Goal: Task Accomplishment & Management: Manage account settings

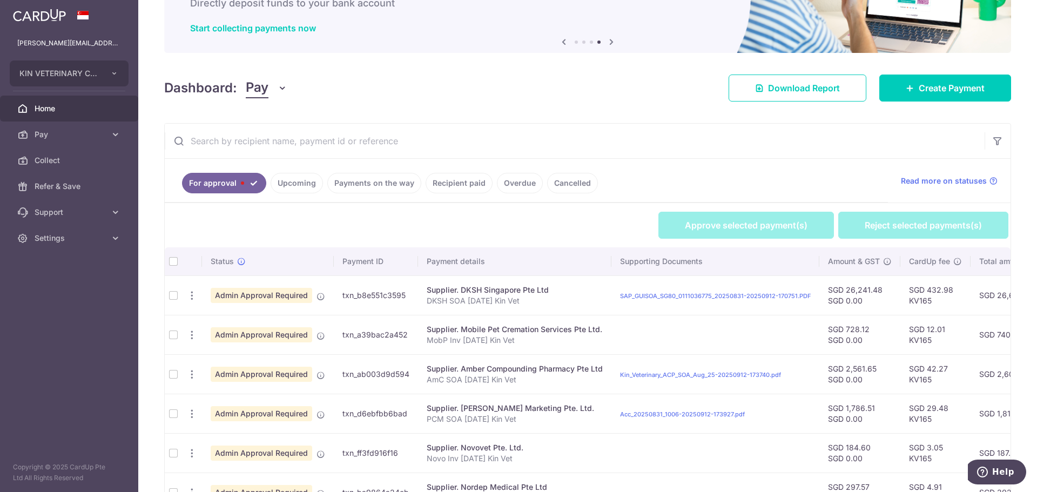
scroll to position [162, 0]
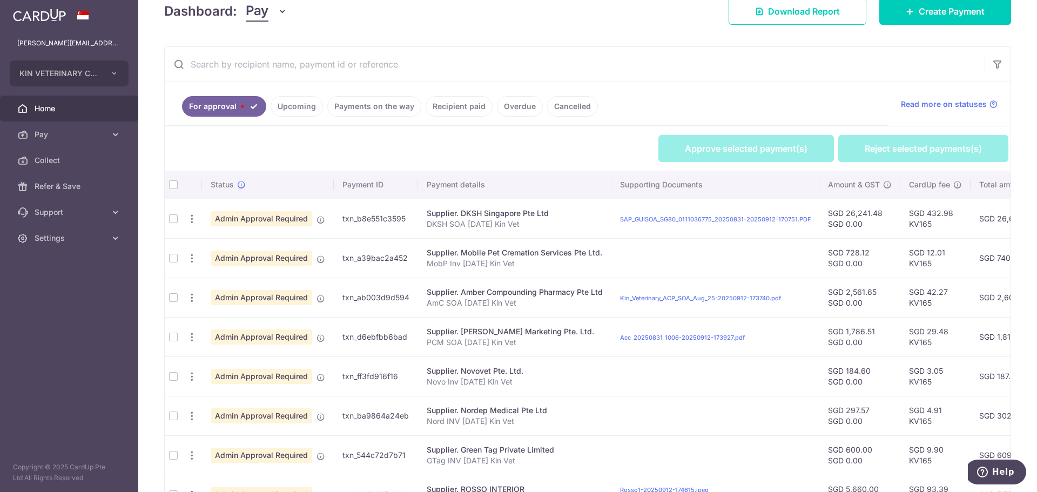
click at [176, 187] on th at bounding box center [173, 185] width 17 height 28
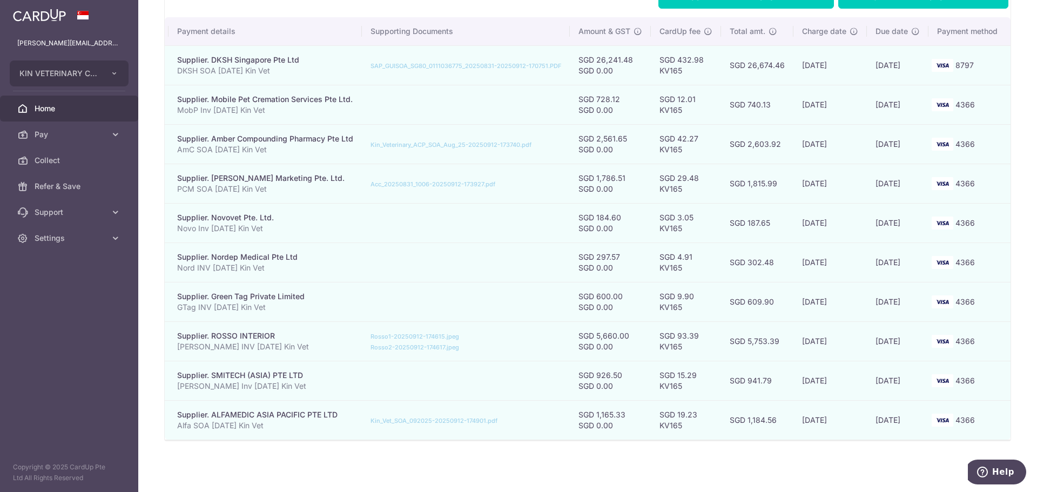
scroll to position [0, 0]
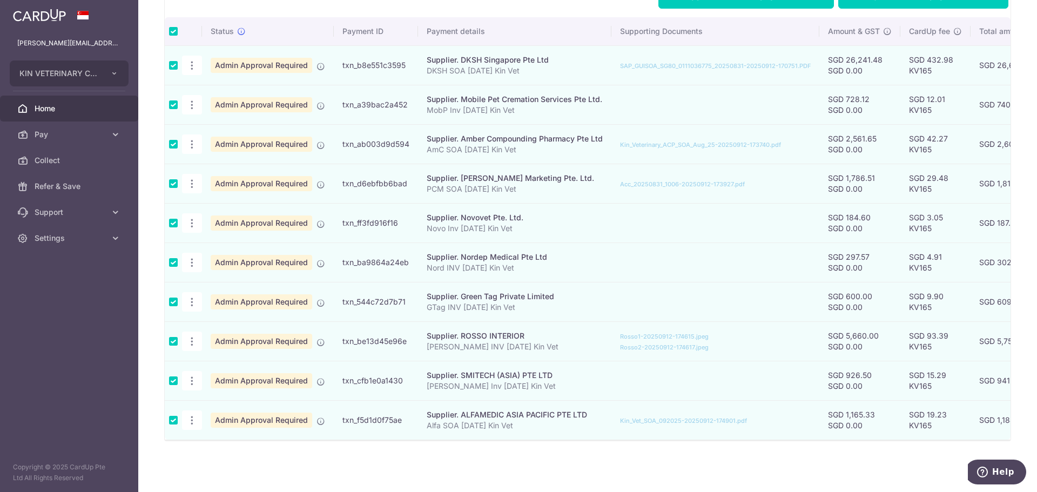
click at [173, 59] on td at bounding box center [173, 64] width 17 height 39
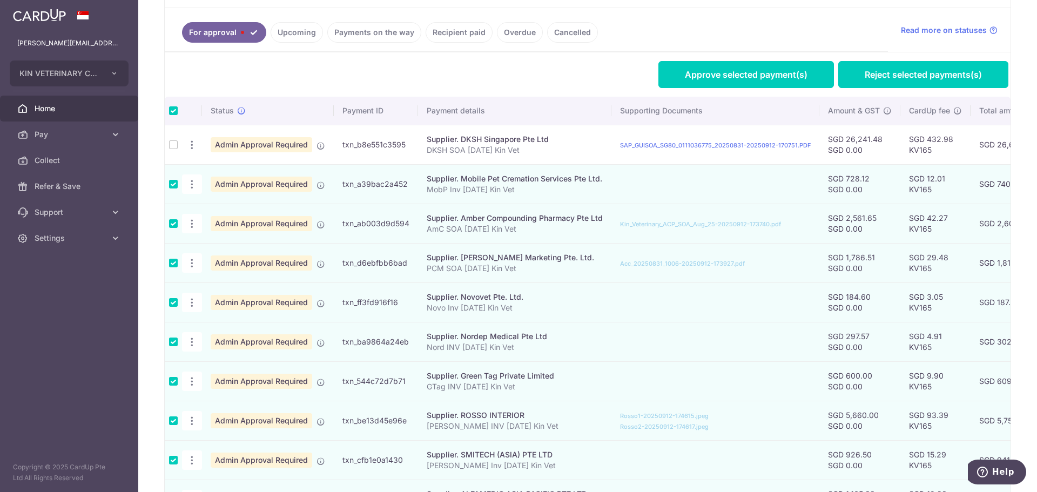
scroll to position [213, 0]
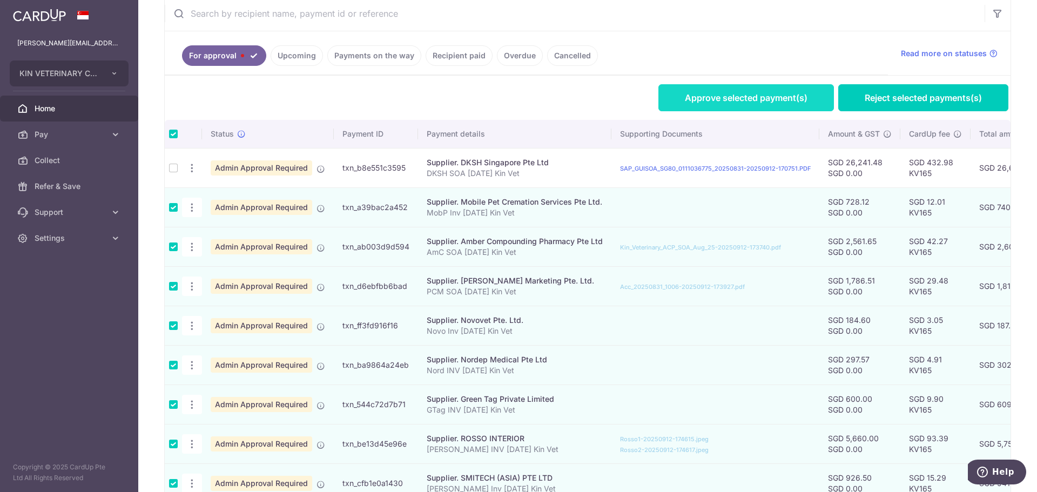
click at [690, 94] on link "Approve selected payment(s)" at bounding box center [746, 97] width 176 height 27
click at [174, 138] on th at bounding box center [173, 134] width 17 height 28
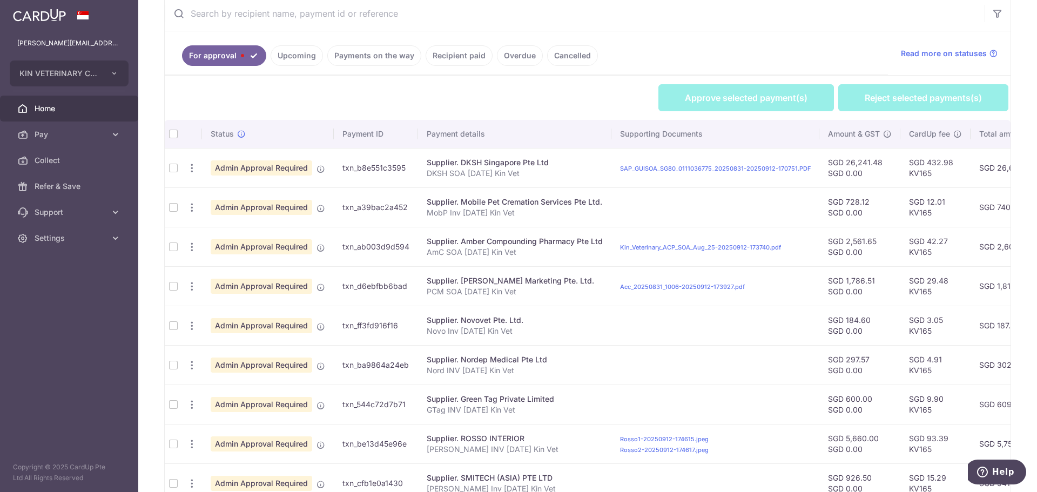
click at [173, 206] on td at bounding box center [173, 206] width 17 height 39
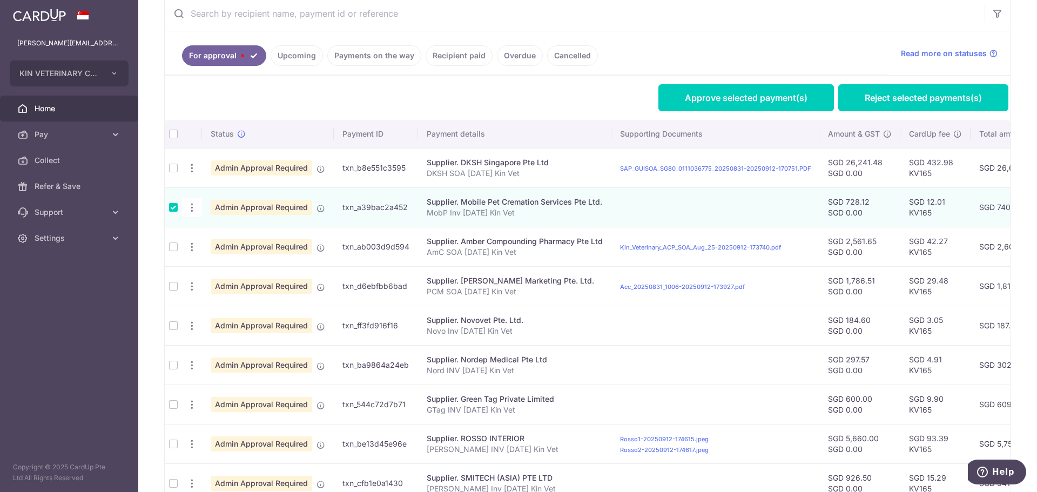
click at [176, 245] on td at bounding box center [173, 246] width 17 height 39
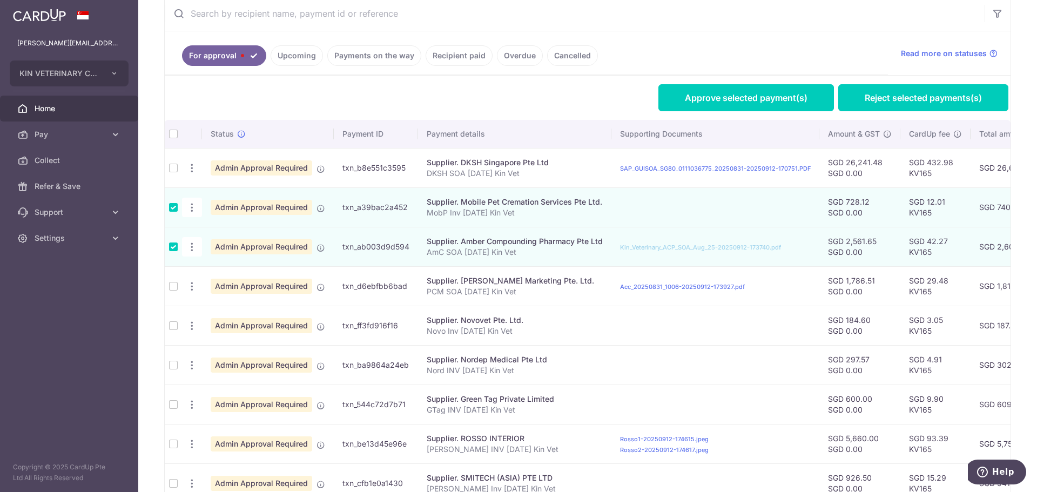
click at [172, 281] on td at bounding box center [173, 285] width 17 height 39
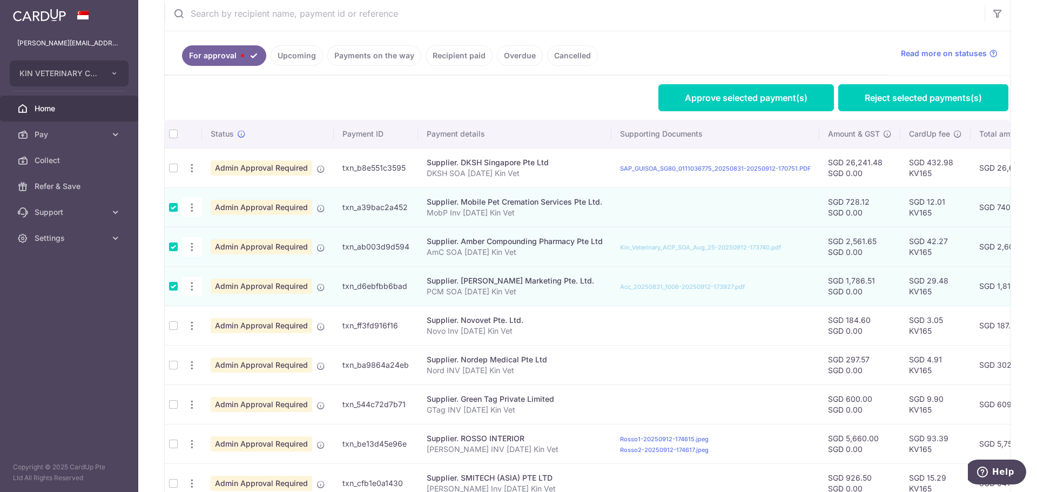
click at [173, 319] on td at bounding box center [173, 325] width 17 height 39
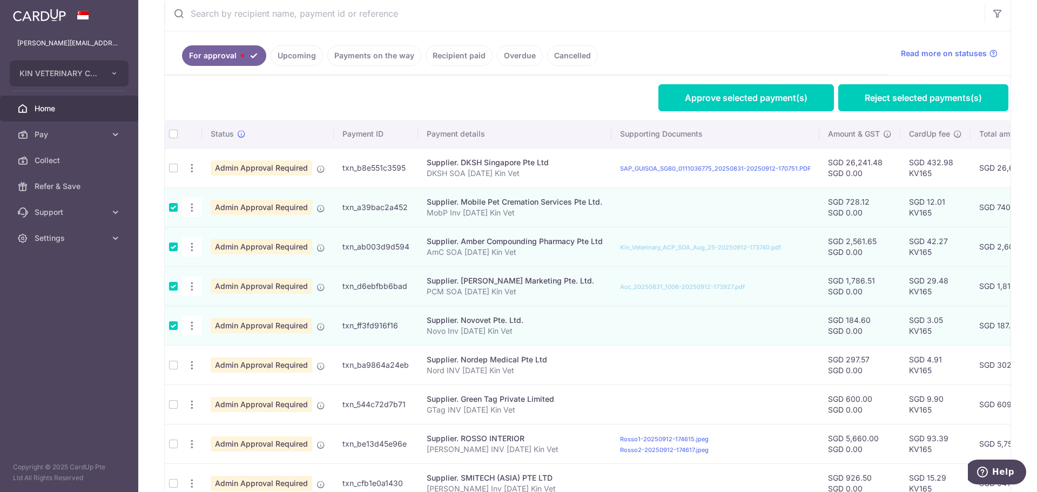
click at [174, 324] on td at bounding box center [173, 325] width 17 height 39
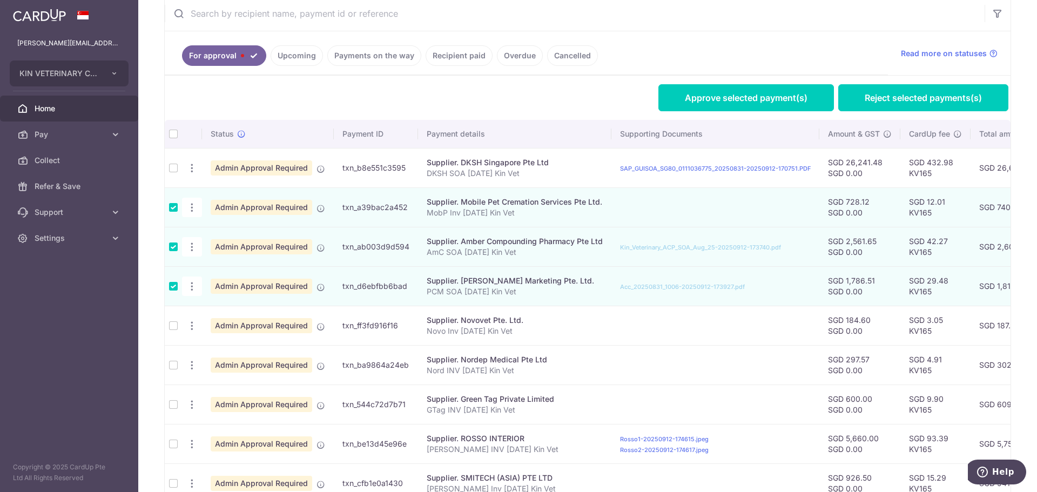
click at [174, 322] on td at bounding box center [173, 325] width 17 height 39
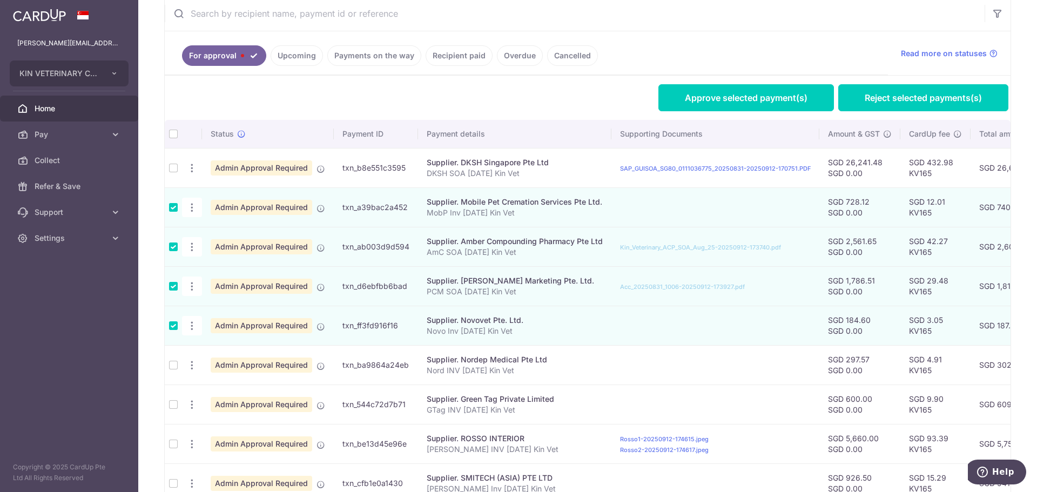
click at [172, 360] on td at bounding box center [173, 364] width 17 height 39
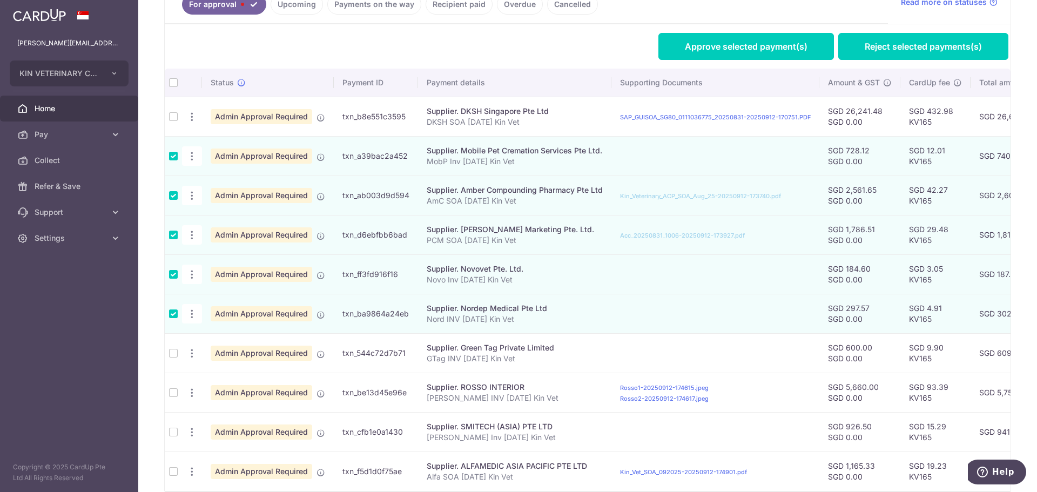
scroll to position [321, 0]
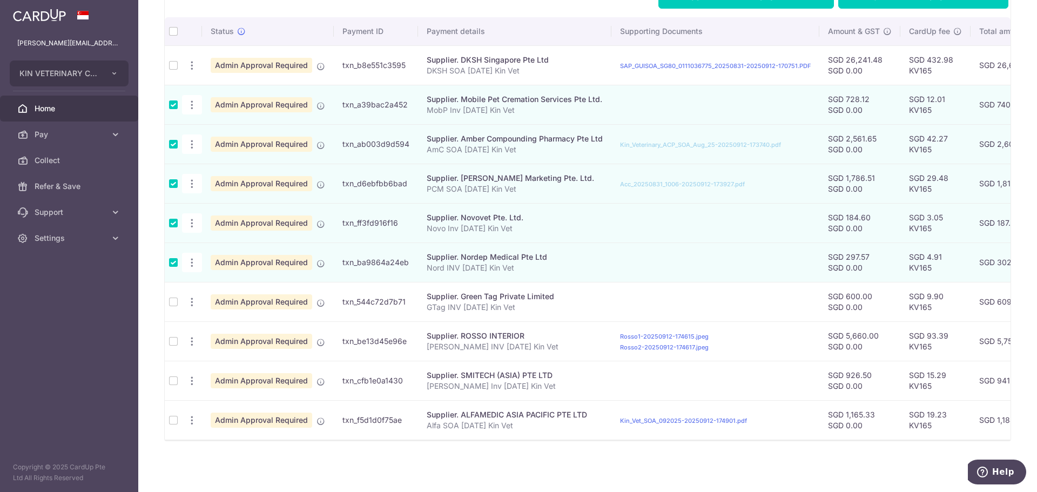
click at [170, 299] on td at bounding box center [173, 301] width 17 height 39
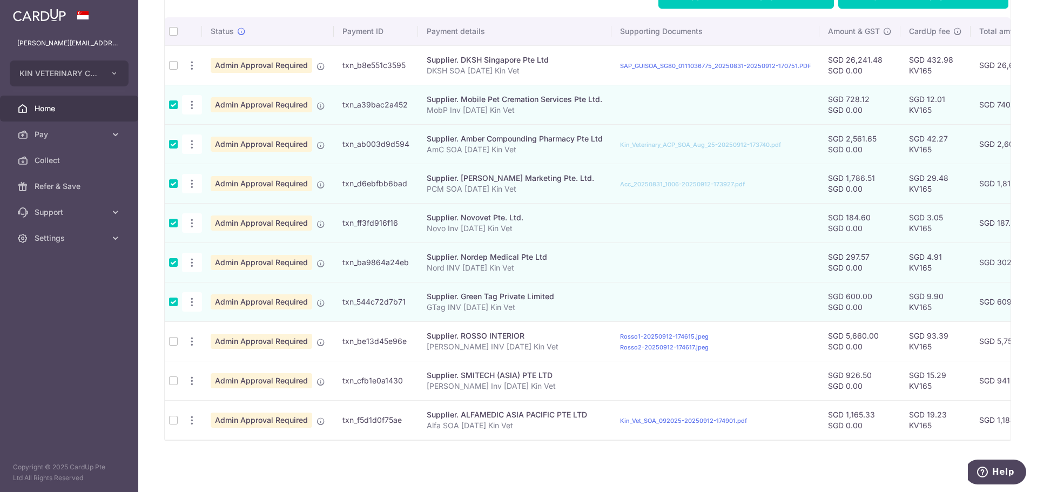
click at [171, 339] on td at bounding box center [173, 340] width 17 height 39
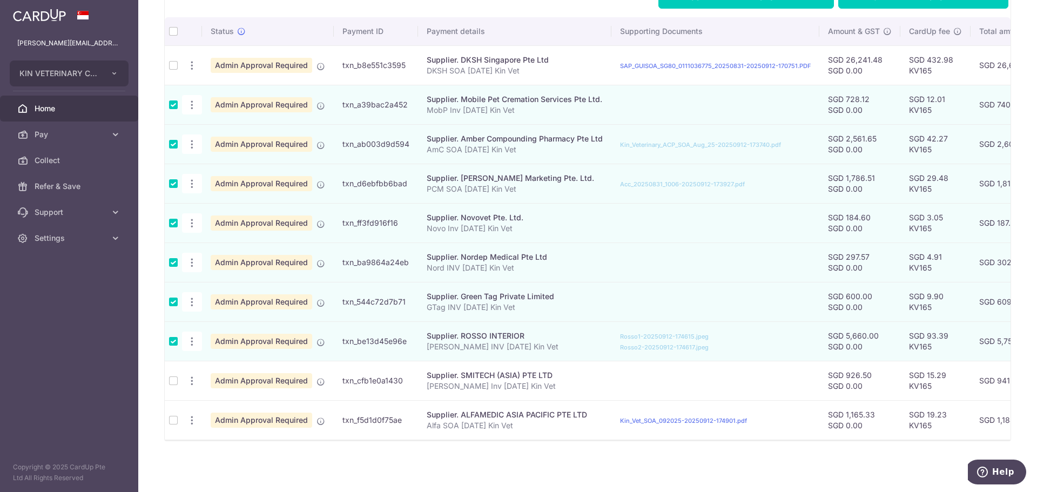
click at [171, 378] on td at bounding box center [173, 380] width 17 height 39
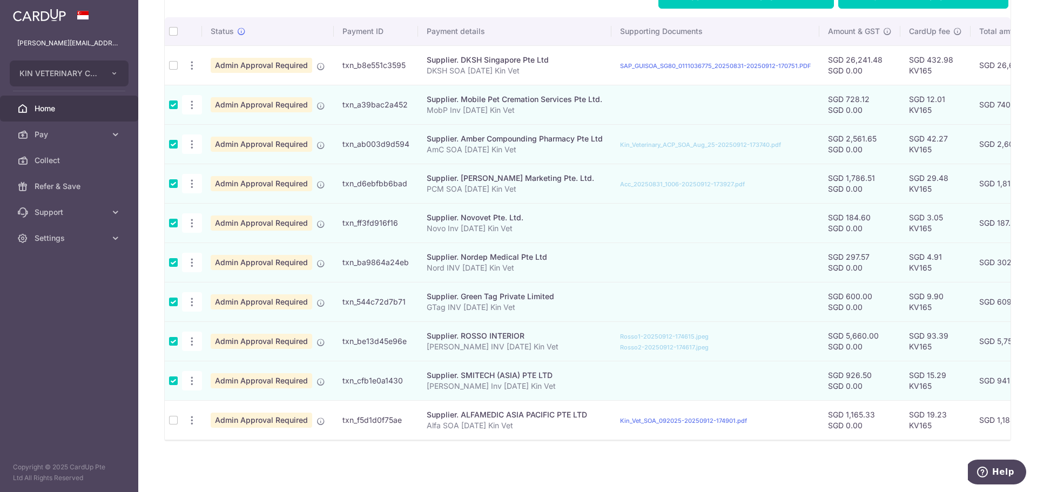
click at [172, 420] on td at bounding box center [173, 419] width 17 height 39
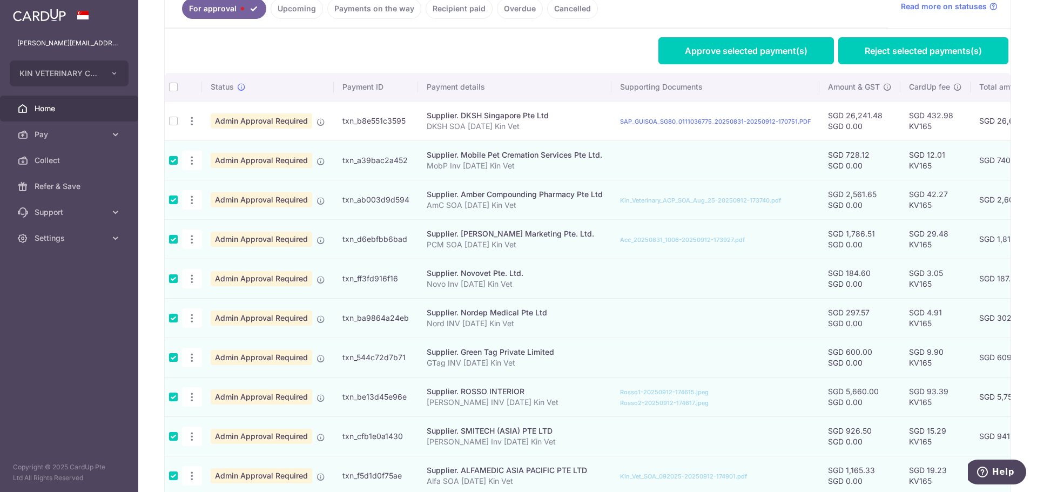
scroll to position [159, 0]
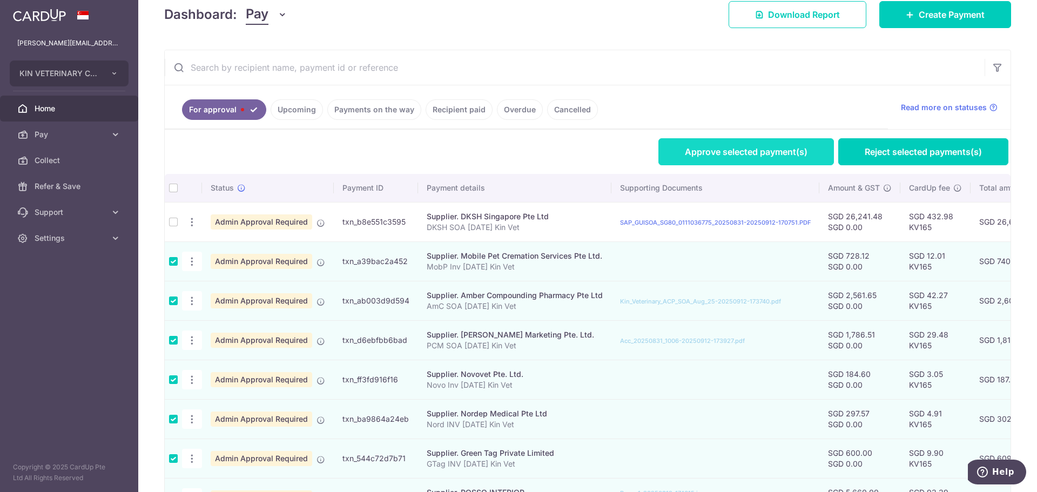
click at [755, 158] on link "Approve selected payment(s)" at bounding box center [746, 151] width 176 height 27
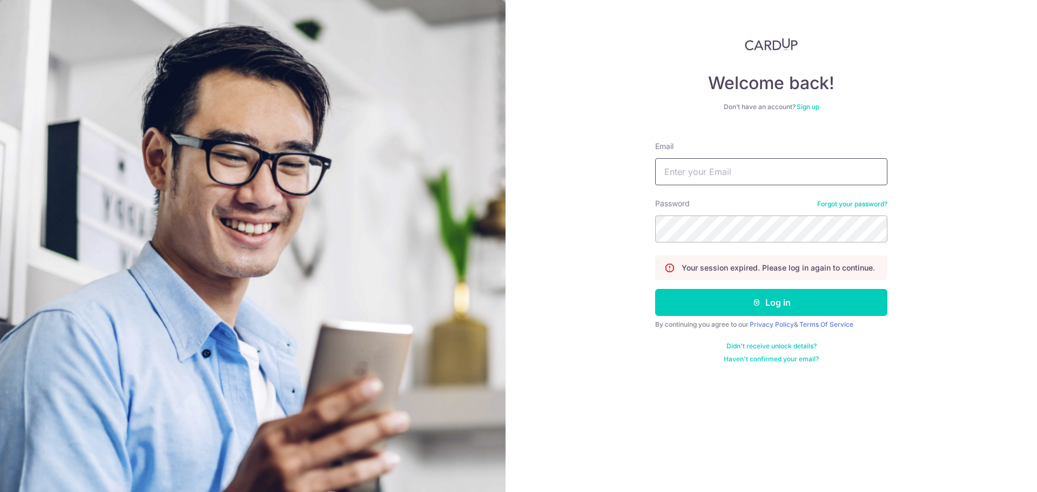
click at [736, 165] on input "Email" at bounding box center [771, 171] width 232 height 27
type input "[PERSON_NAME][EMAIL_ADDRESS][DOMAIN_NAME]"
click at [701, 195] on form "Email alice@kinvet.sg Password Forgot your password? Your session expired. Plea…" at bounding box center [771, 248] width 232 height 231
click at [655, 289] on button "Log in" at bounding box center [771, 302] width 232 height 27
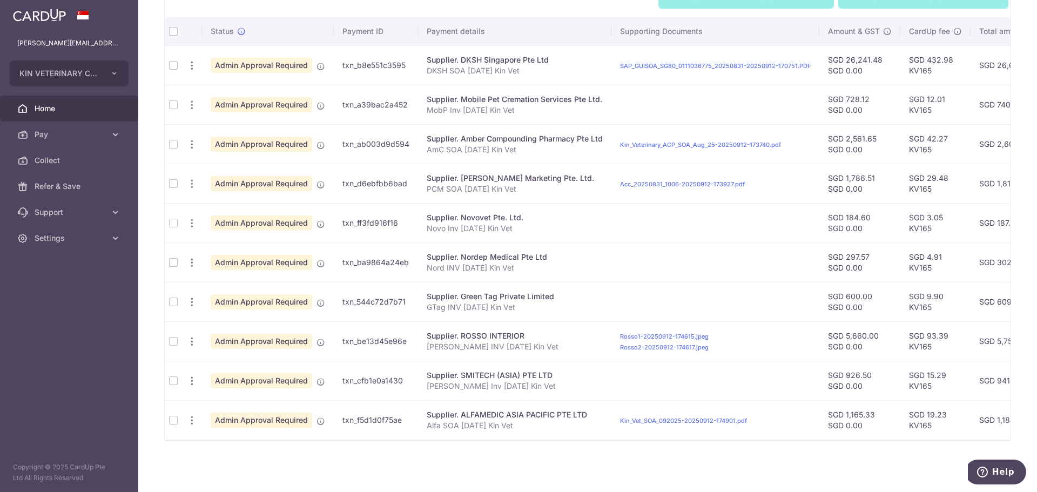
click at [171, 55] on td at bounding box center [173, 64] width 17 height 39
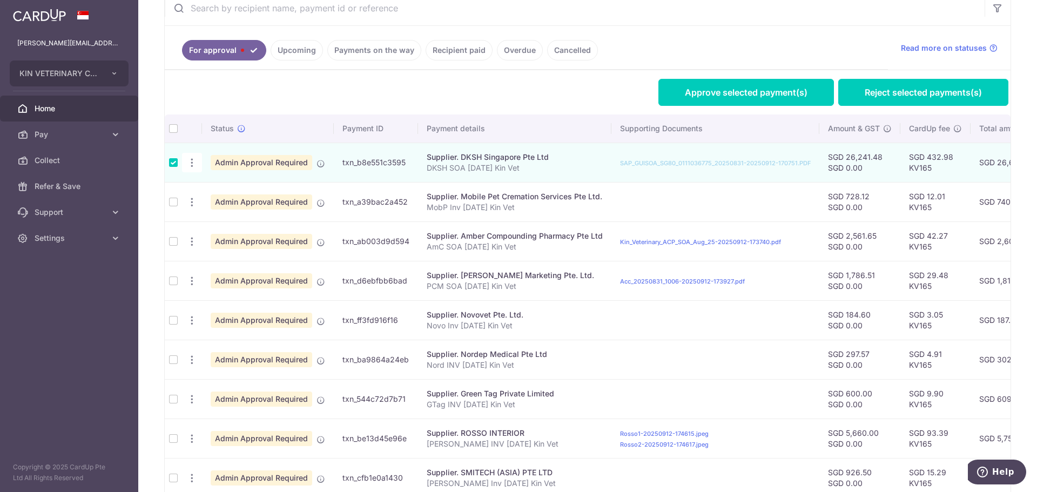
scroll to position [159, 0]
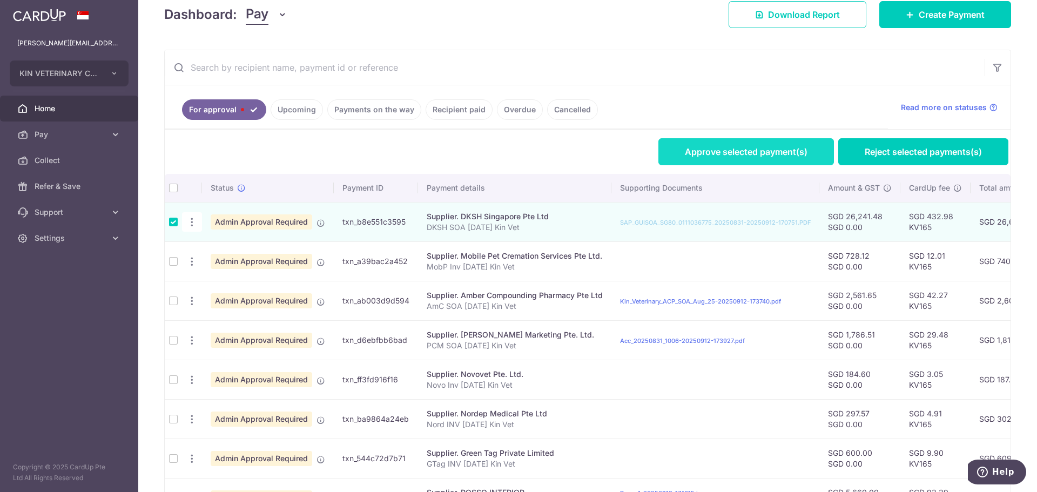
click at [697, 153] on link "Approve selected payment(s)" at bounding box center [746, 151] width 176 height 27
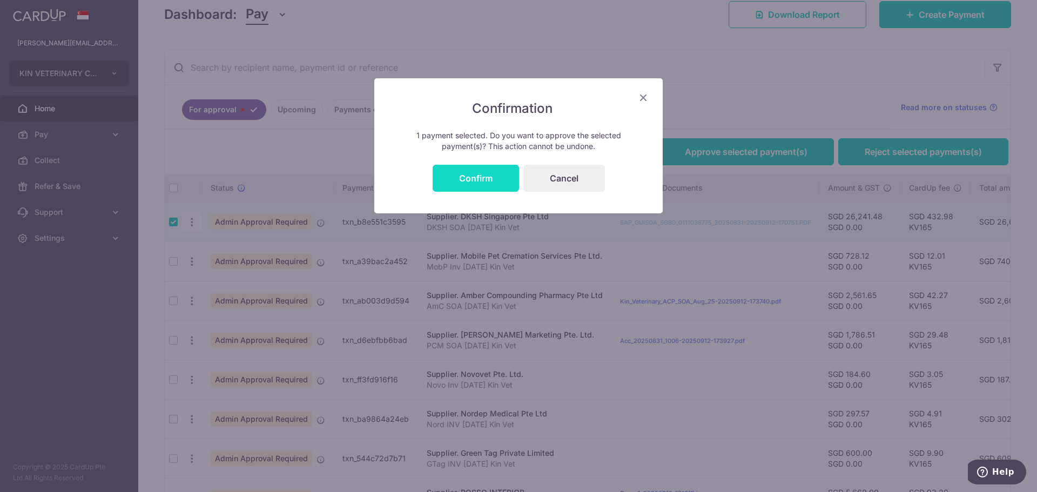
click at [470, 177] on button "Confirm" at bounding box center [476, 178] width 86 height 27
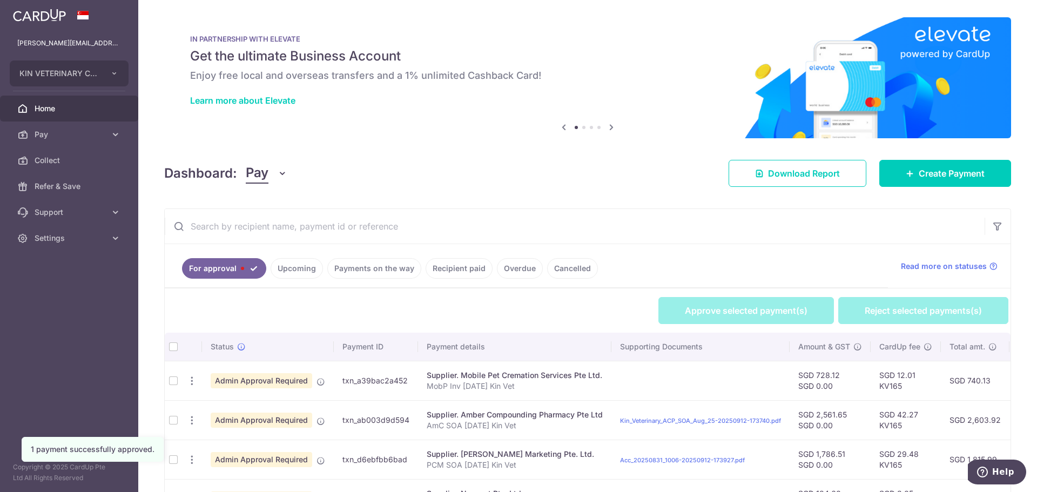
scroll to position [162, 0]
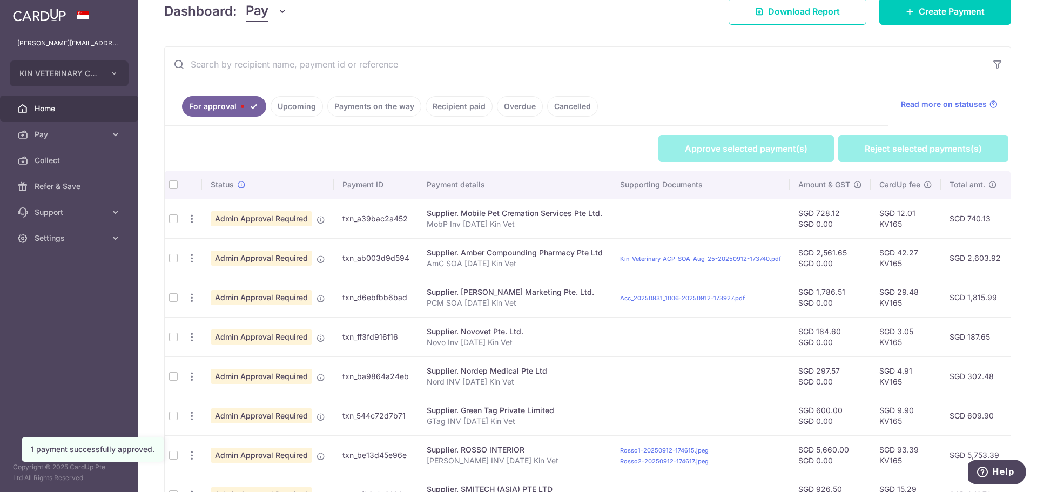
click at [175, 223] on td at bounding box center [173, 218] width 17 height 39
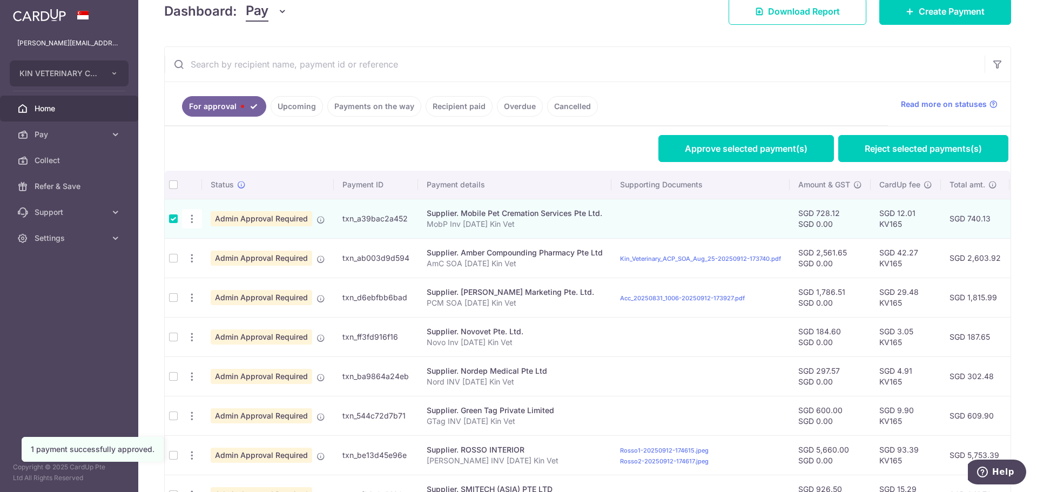
click at [174, 264] on td at bounding box center [173, 257] width 17 height 39
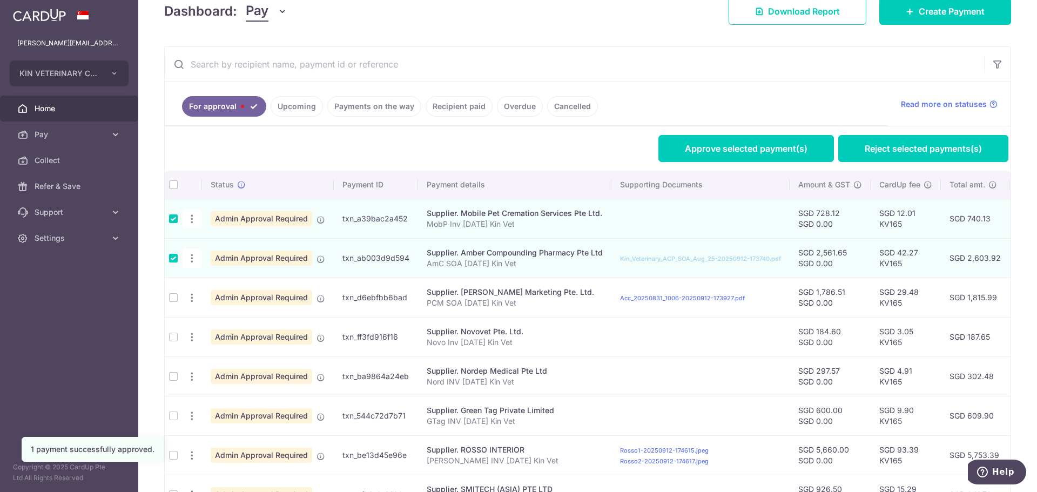
click at [170, 300] on td at bounding box center [173, 297] width 17 height 39
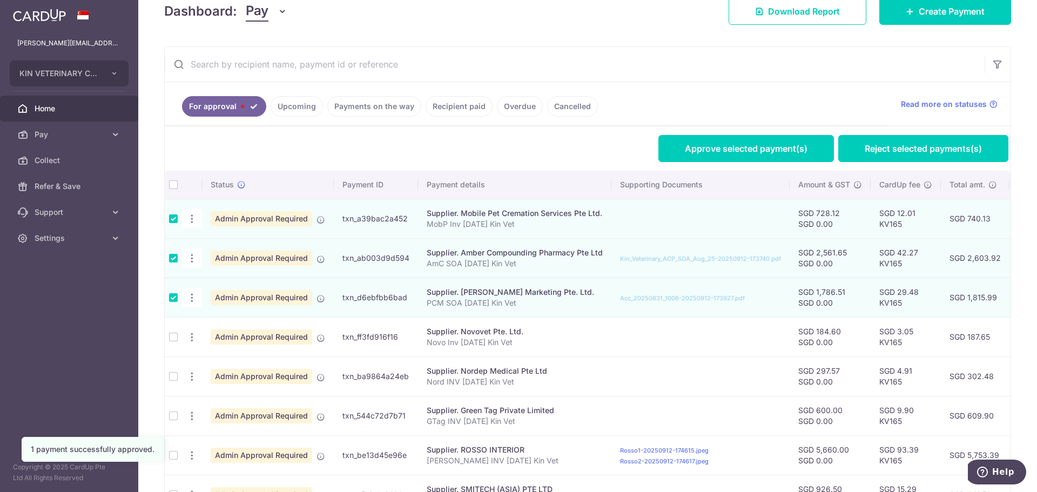
click at [176, 338] on td at bounding box center [173, 336] width 17 height 39
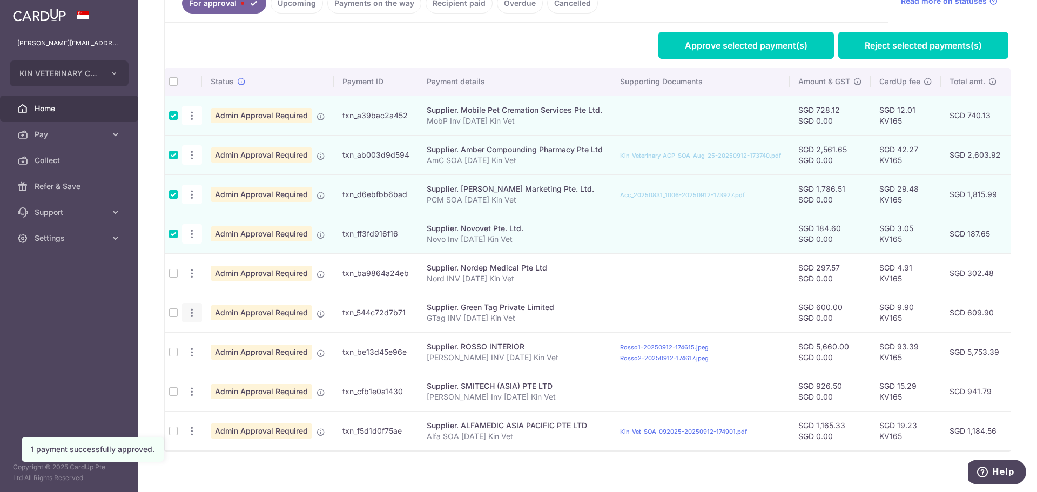
scroll to position [281, 0]
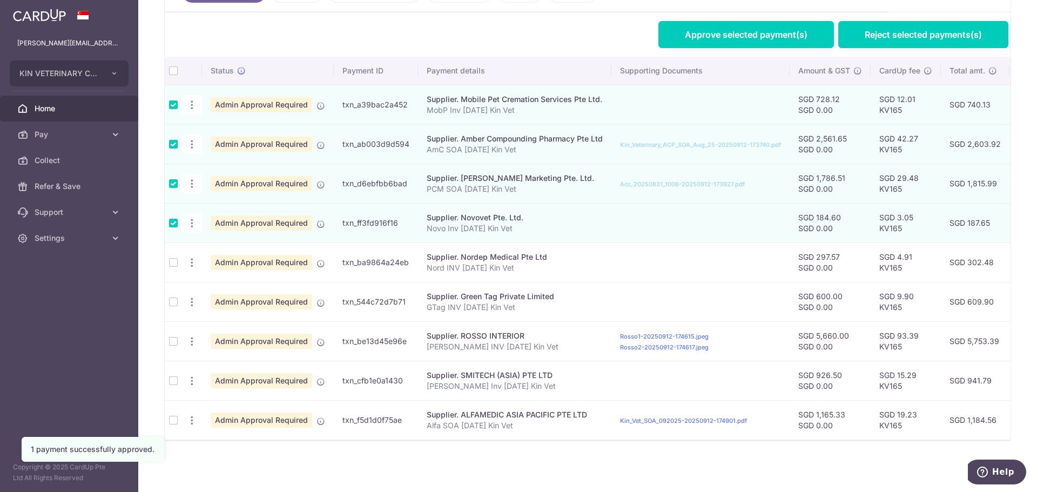
click at [173, 258] on td at bounding box center [173, 262] width 17 height 39
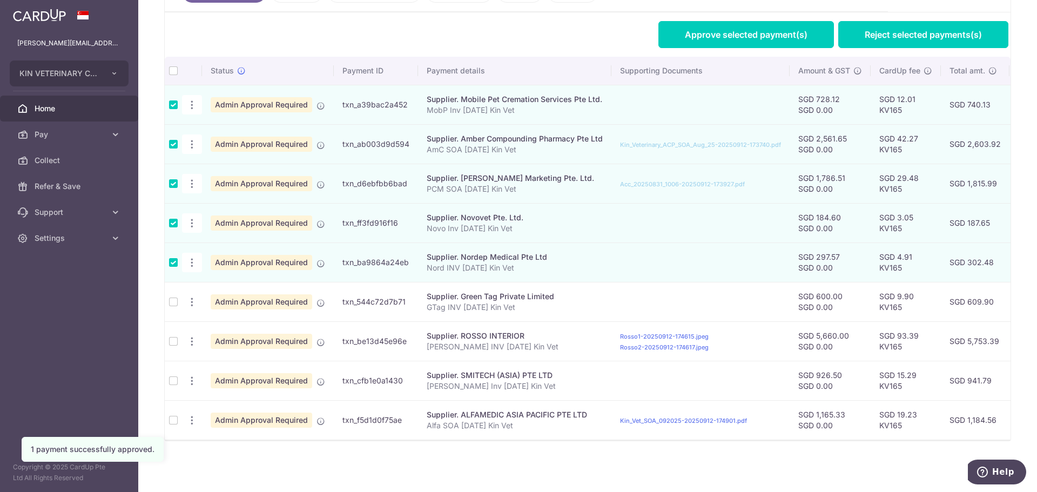
click at [174, 298] on td at bounding box center [173, 301] width 17 height 39
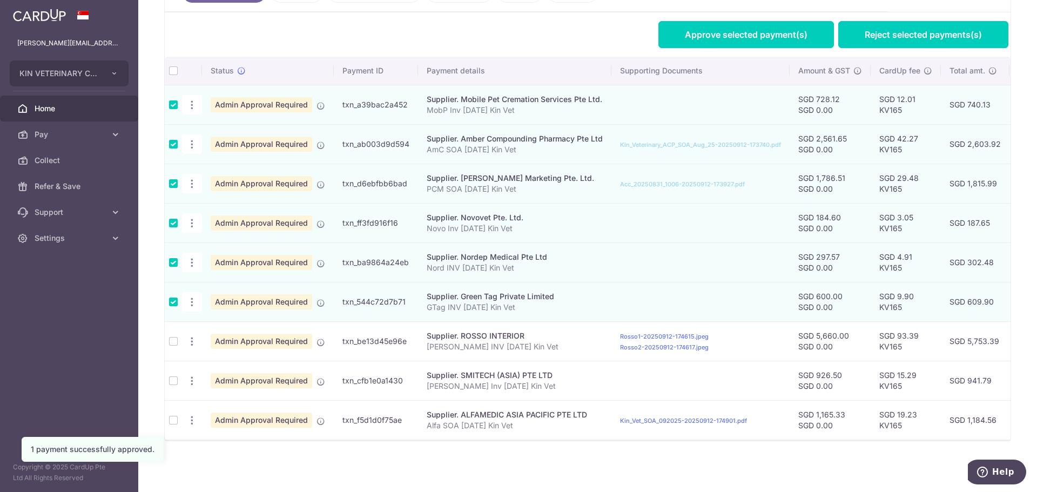
click at [175, 334] on td at bounding box center [173, 340] width 17 height 39
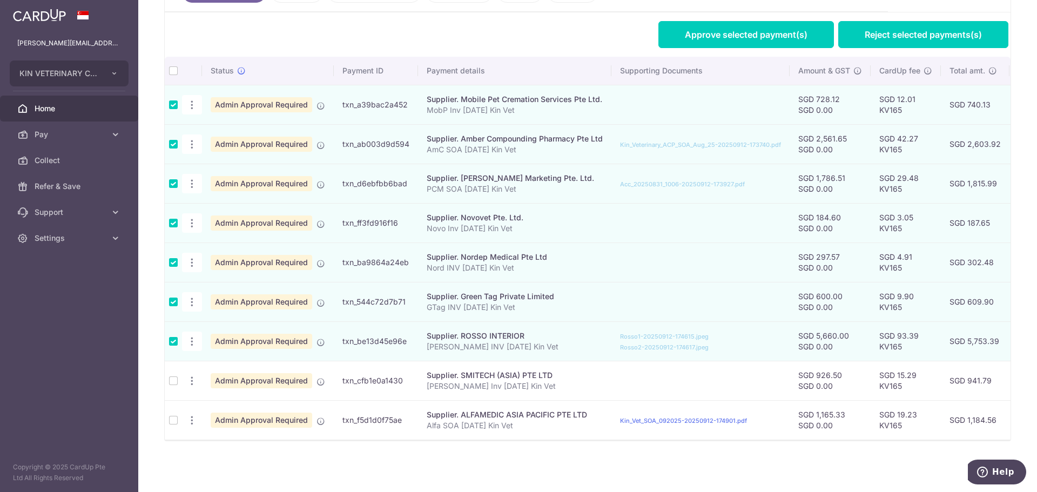
click at [176, 373] on td at bounding box center [173, 380] width 17 height 39
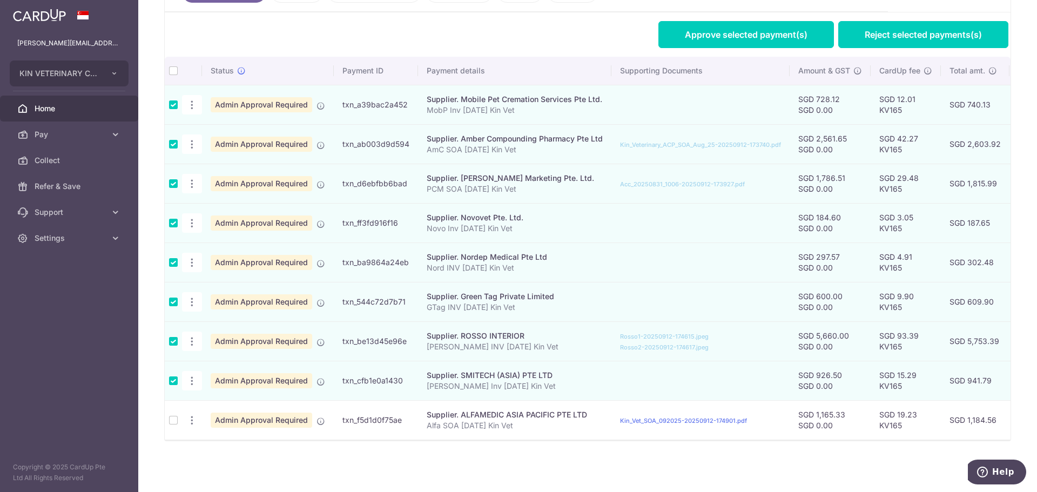
click at [174, 415] on td at bounding box center [173, 419] width 17 height 39
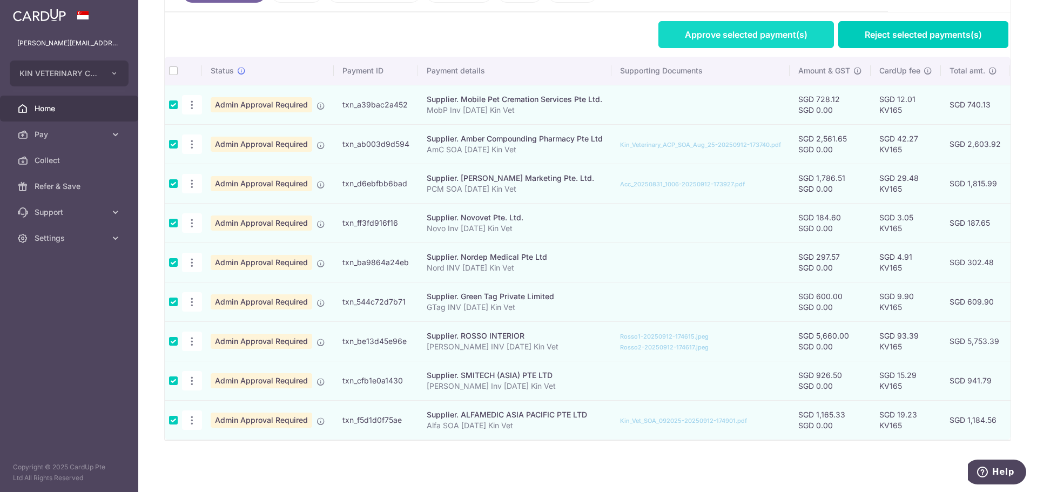
click at [785, 35] on link "Approve selected payment(s)" at bounding box center [746, 34] width 176 height 27
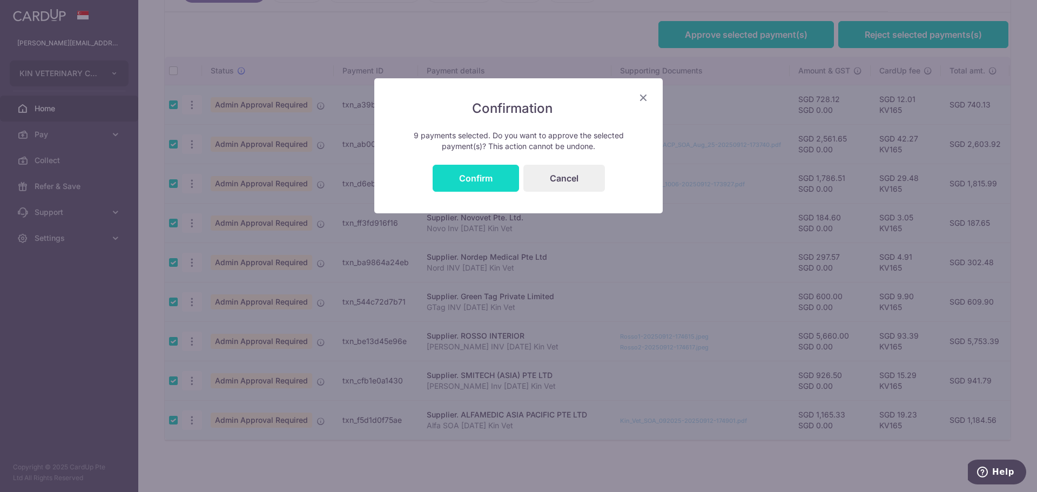
click at [481, 173] on button "Confirm" at bounding box center [476, 178] width 86 height 27
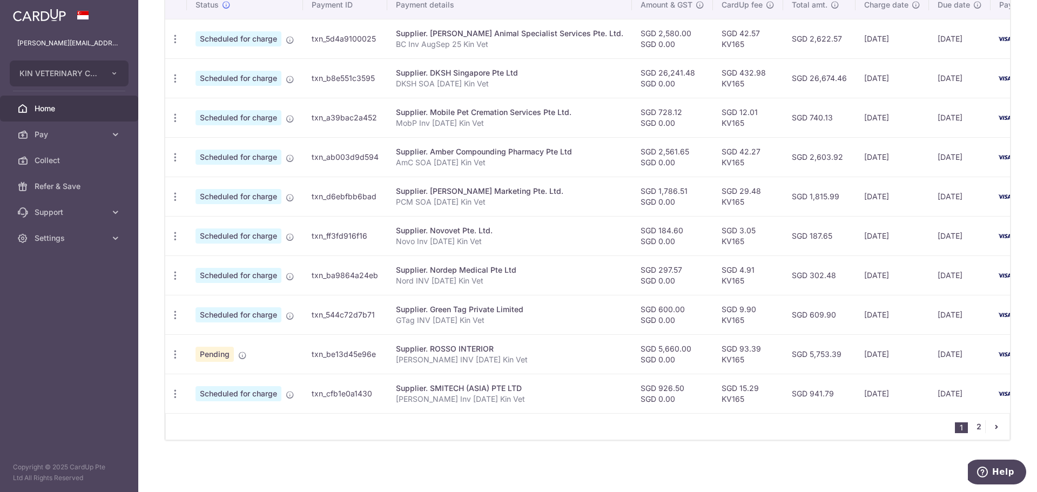
click at [975, 426] on link "2" at bounding box center [978, 426] width 13 height 13
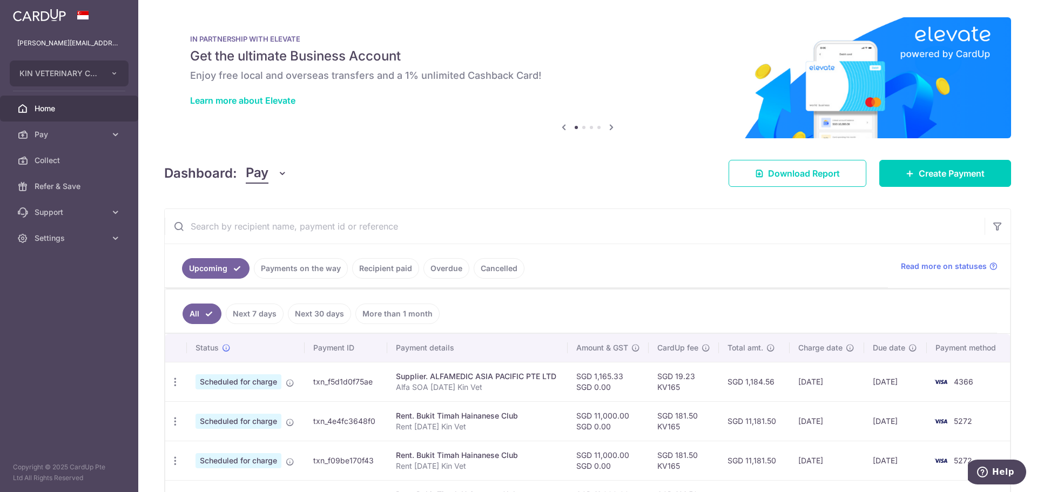
click at [93, 106] on span "Home" at bounding box center [70, 108] width 71 height 11
